Goal: Find specific page/section: Find specific page/section

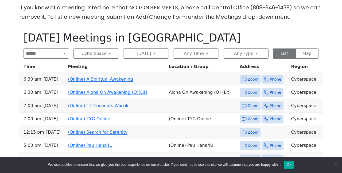
scroll to position [194, 0]
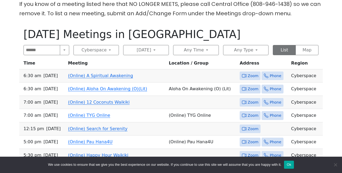
scroll to position [197, 0]
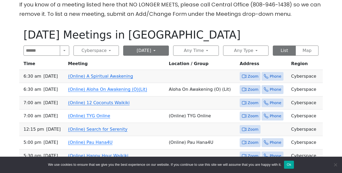
click at [152, 45] on button "[DATE]" at bounding box center [146, 50] width 46 height 10
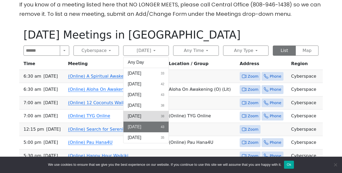
click at [133, 113] on span "[DATE]" at bounding box center [134, 116] width 13 height 6
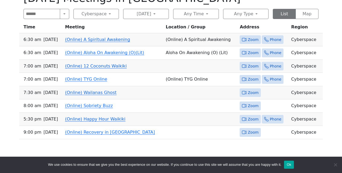
scroll to position [232, 0]
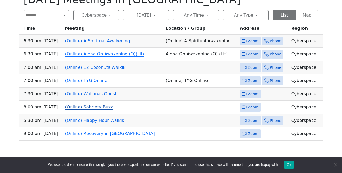
click at [94, 104] on link "(Online) Sobriety Buzz" at bounding box center [89, 106] width 48 height 5
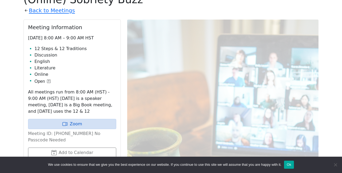
scroll to position [220, 0]
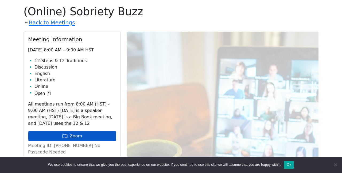
click at [71, 131] on link "Zoom" at bounding box center [72, 136] width 88 height 10
click at [70, 131] on link "Zoom" at bounding box center [72, 136] width 88 height 10
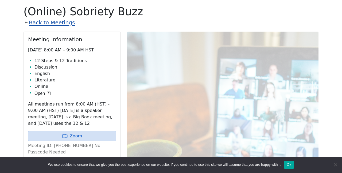
click at [44, 21] on link "Back to Meetings" at bounding box center [52, 22] width 46 height 9
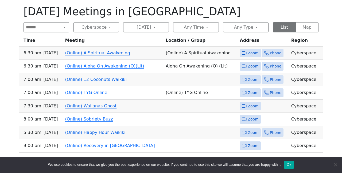
click at [100, 130] on link "(Online) Happy Hour Waikiki" at bounding box center [95, 132] width 60 height 5
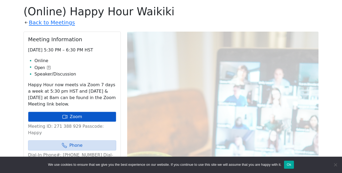
click at [70, 112] on link "Zoom" at bounding box center [72, 117] width 88 height 10
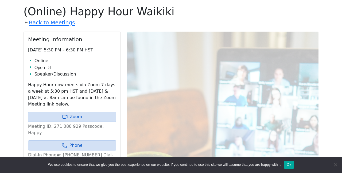
click at [294, 165] on button "Ok" at bounding box center [289, 165] width 10 height 8
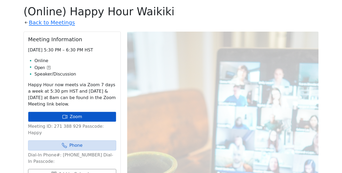
click at [71, 112] on link "Zoom" at bounding box center [72, 117] width 88 height 10
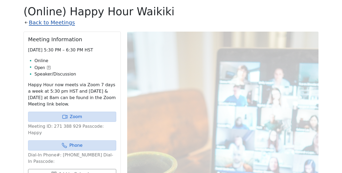
click at [36, 22] on link "Back to Meetings" at bounding box center [52, 22] width 46 height 9
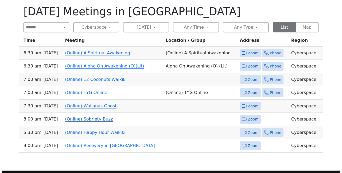
click at [91, 116] on link "(Online) Sobriety Buzz" at bounding box center [89, 118] width 48 height 5
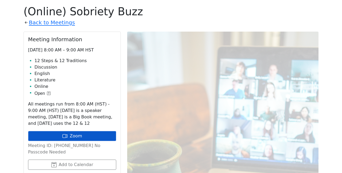
click at [71, 131] on link "Zoom" at bounding box center [72, 136] width 88 height 10
click at [69, 131] on link "Zoom" at bounding box center [72, 136] width 88 height 10
click at [73, 131] on link "Zoom" at bounding box center [72, 136] width 88 height 10
